Goal: Task Accomplishment & Management: Use online tool/utility

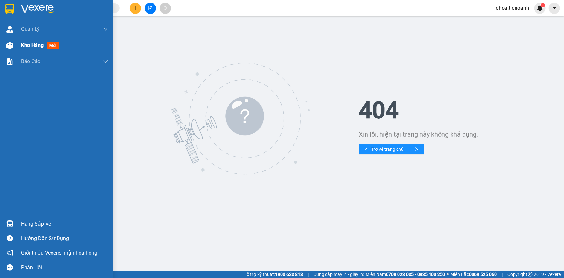
click at [32, 47] on span "Kho hàng" at bounding box center [32, 45] width 23 height 6
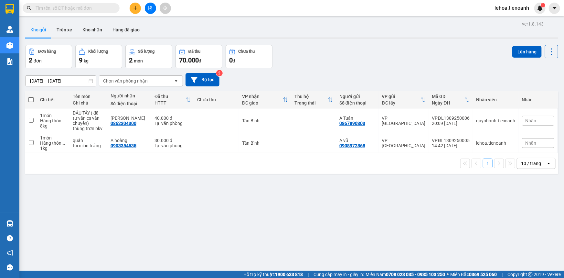
click at [32, 100] on span at bounding box center [30, 99] width 5 height 5
click at [31, 96] on input "checkbox" at bounding box center [31, 96] width 0 height 0
checkbox input "true"
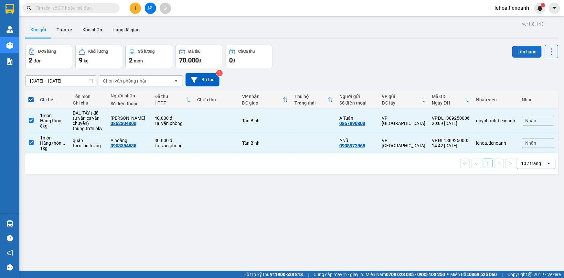
click at [517, 54] on button "Lên hàng" at bounding box center [526, 52] width 29 height 12
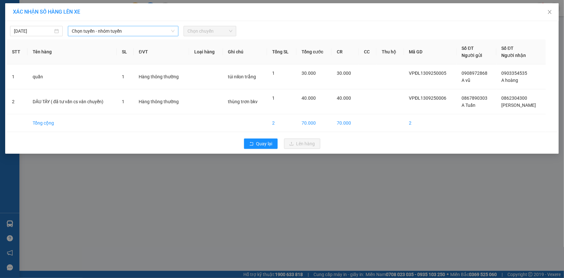
click at [97, 31] on span "Chọn tuyến - nhóm tuyến" at bounding box center [123, 31] width 103 height 10
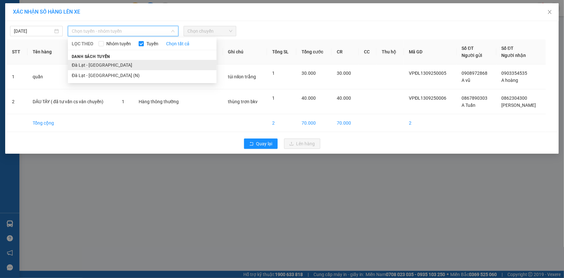
click at [102, 63] on li "Đà Lạt - [GEOGRAPHIC_DATA]" at bounding box center [142, 65] width 149 height 10
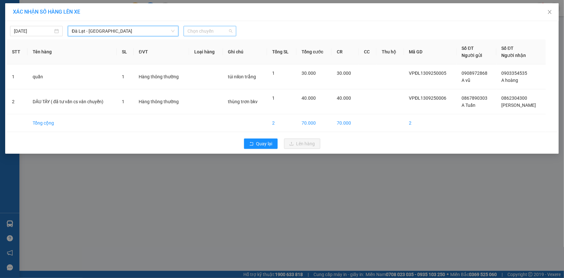
click at [222, 32] on span "Chọn chuyến" at bounding box center [209, 31] width 45 height 10
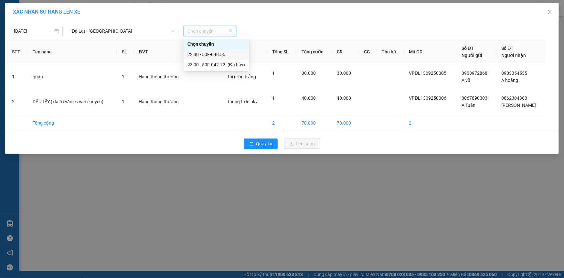
click at [215, 54] on div "22:30 - 50F-048.56" at bounding box center [216, 54] width 58 height 7
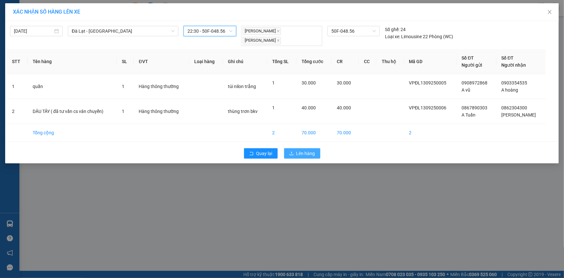
click at [294, 153] on button "Lên hàng" at bounding box center [302, 153] width 36 height 10
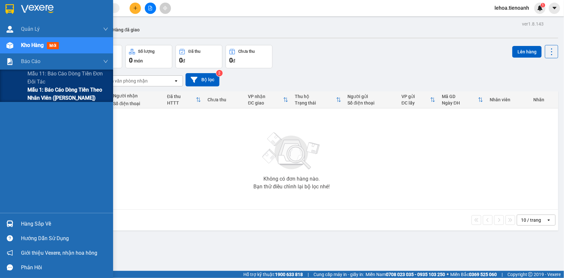
click at [65, 97] on span "Mẫu 1: Báo cáo dòng tiền theo nhân viên ([PERSON_NAME])" at bounding box center [67, 94] width 81 height 16
